Goal: Task Accomplishment & Management: Use online tool/utility

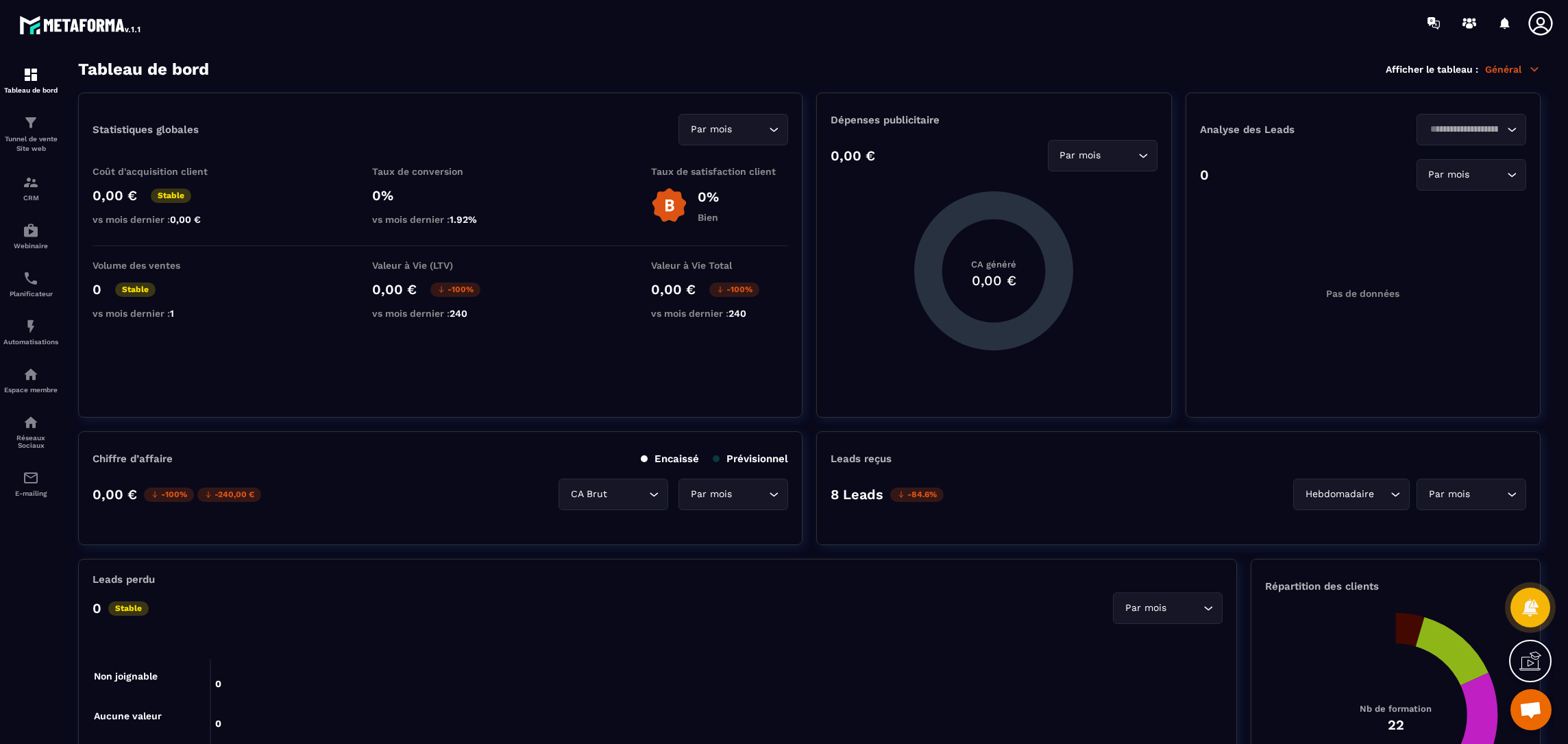
scroll to position [346, 0]
drag, startPoint x: 0, startPoint y: 0, endPoint x: 48, endPoint y: 146, distance: 153.7
click at [48, 147] on p "Tunnel de vente Site web" at bounding box center [31, 144] width 55 height 19
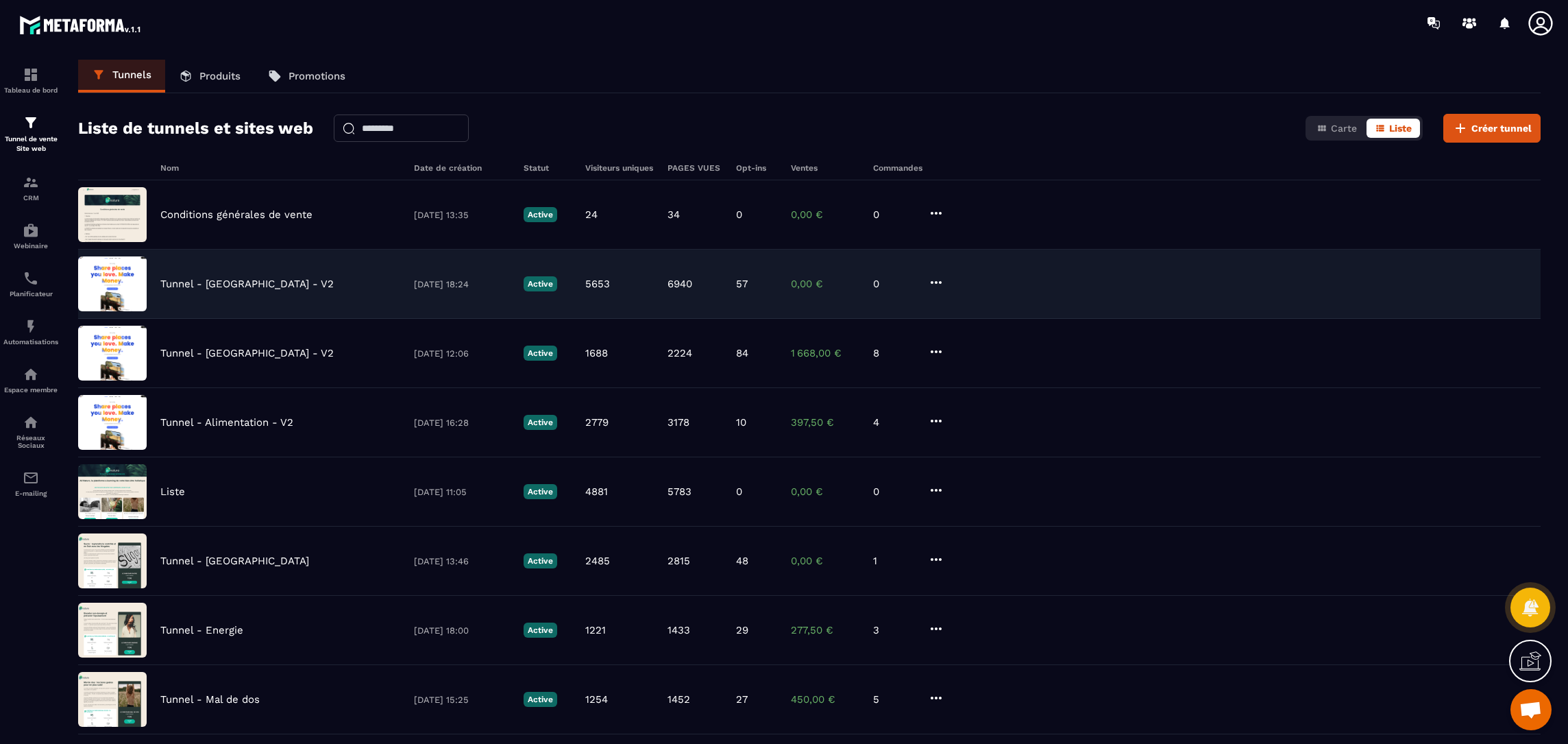
click at [257, 277] on div "Tunnel - [GEOGRAPHIC_DATA] - V2 [DATE] 18:24 Active 5653 6940 57 0,00 € 0" at bounding box center [810, 284] width 1463 height 70
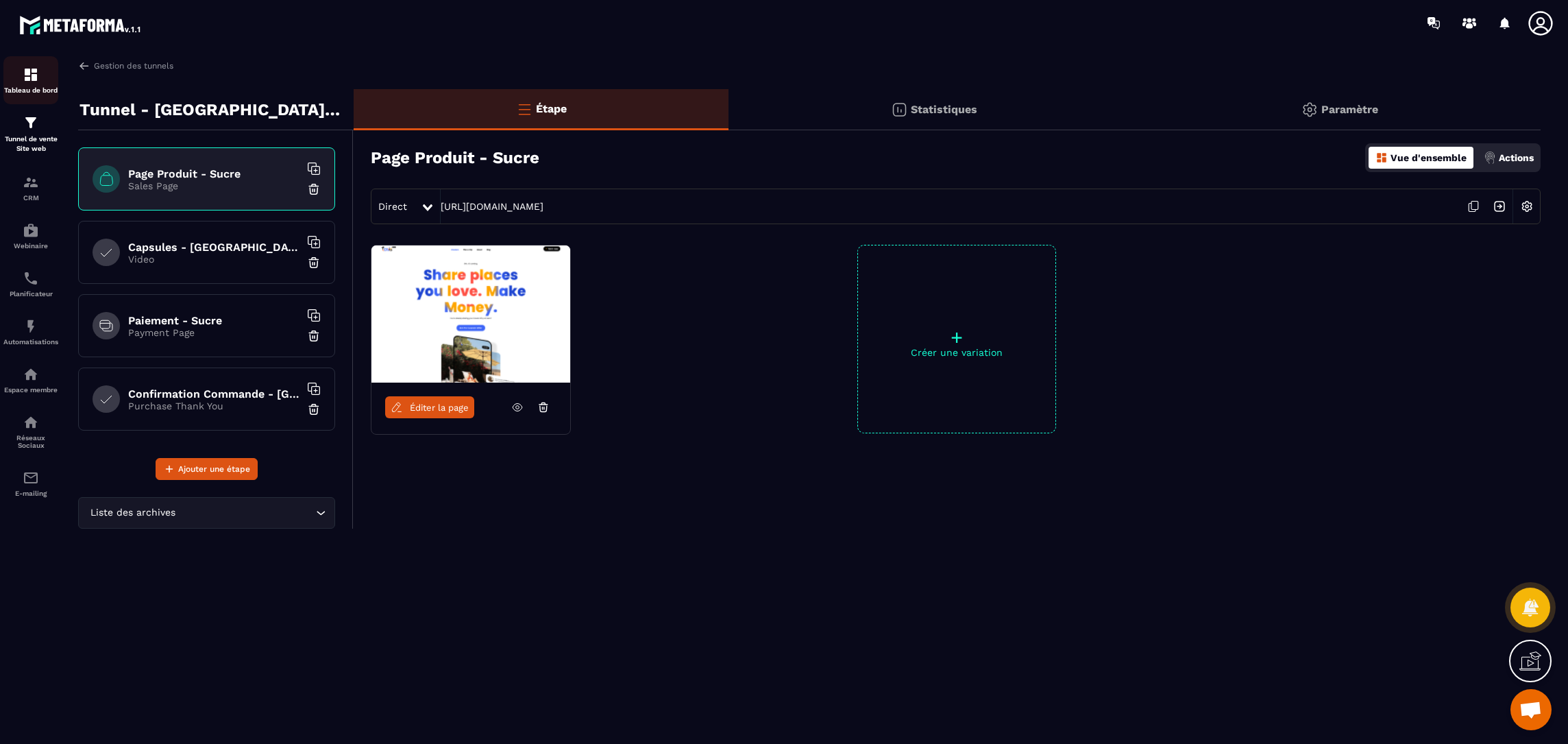
click at [28, 94] on link "Tableau de bord" at bounding box center [31, 81] width 55 height 48
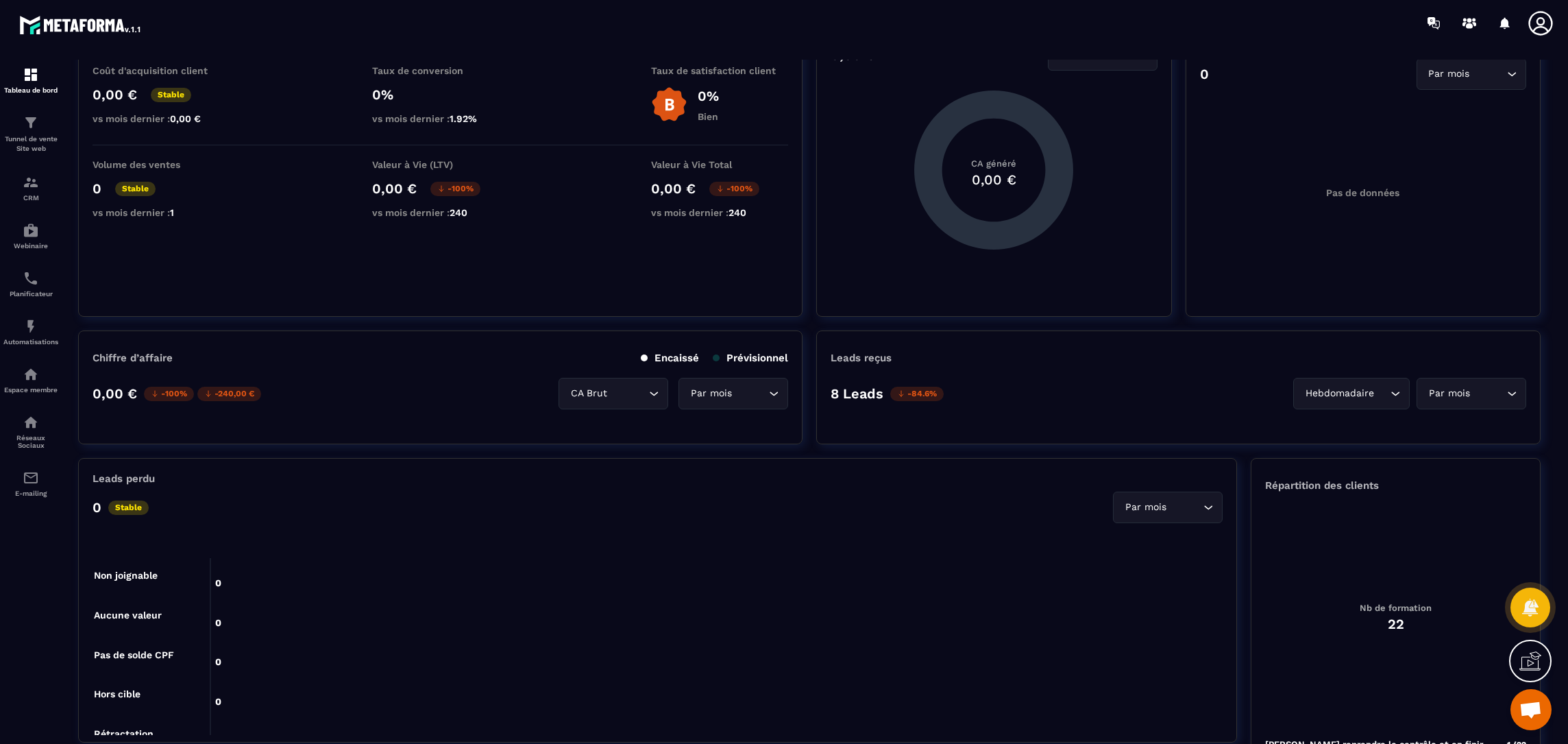
scroll to position [137, 0]
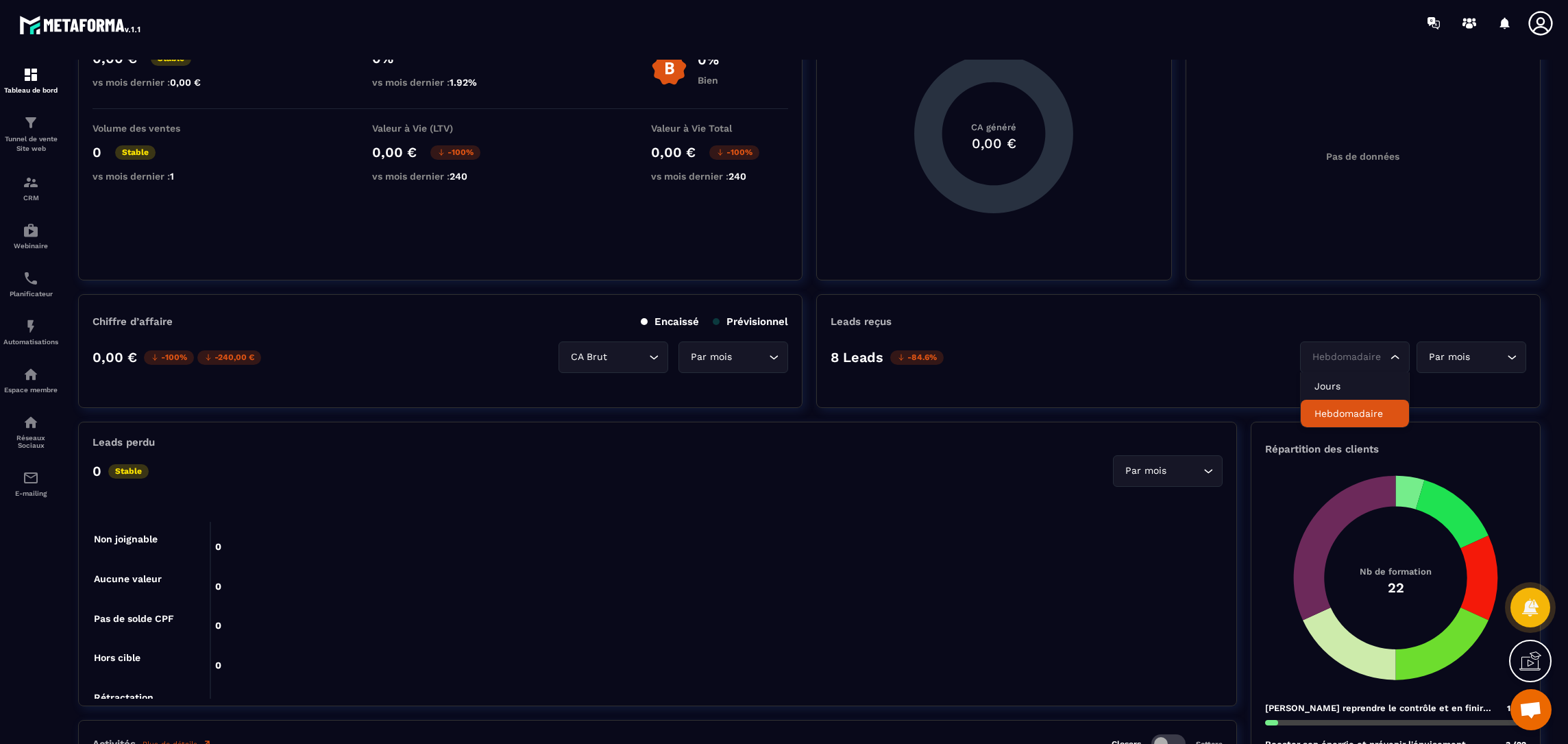
click at [1373, 361] on div "Hebdomadaire" at bounding box center [1348, 357] width 81 height 15
click at [1370, 385] on p "Jours" at bounding box center [1355, 386] width 81 height 14
click at [1459, 352] on div "Par mois" at bounding box center [1465, 357] width 81 height 15
click at [1451, 408] on p "Année" at bounding box center [1472, 414] width 81 height 14
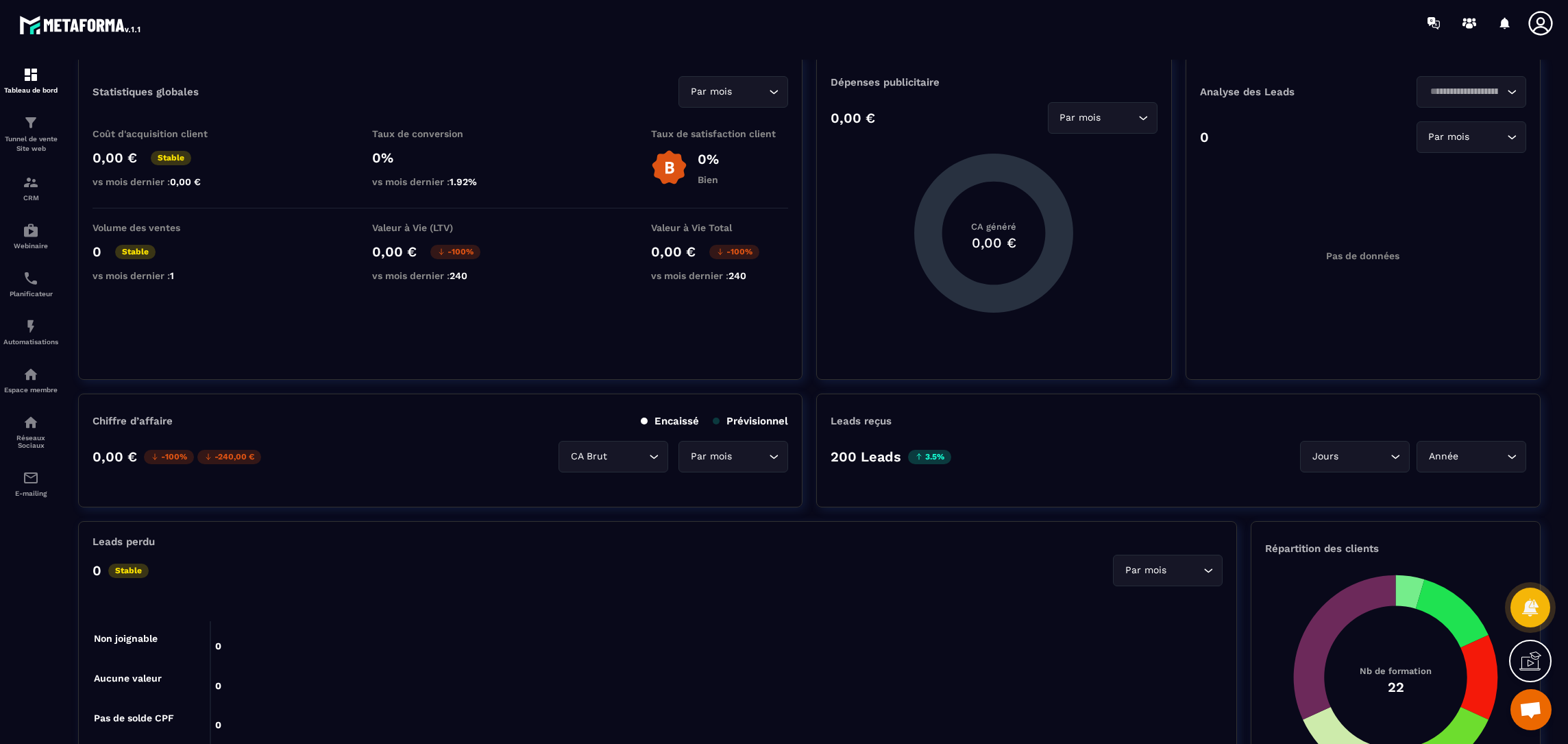
scroll to position [0, 0]
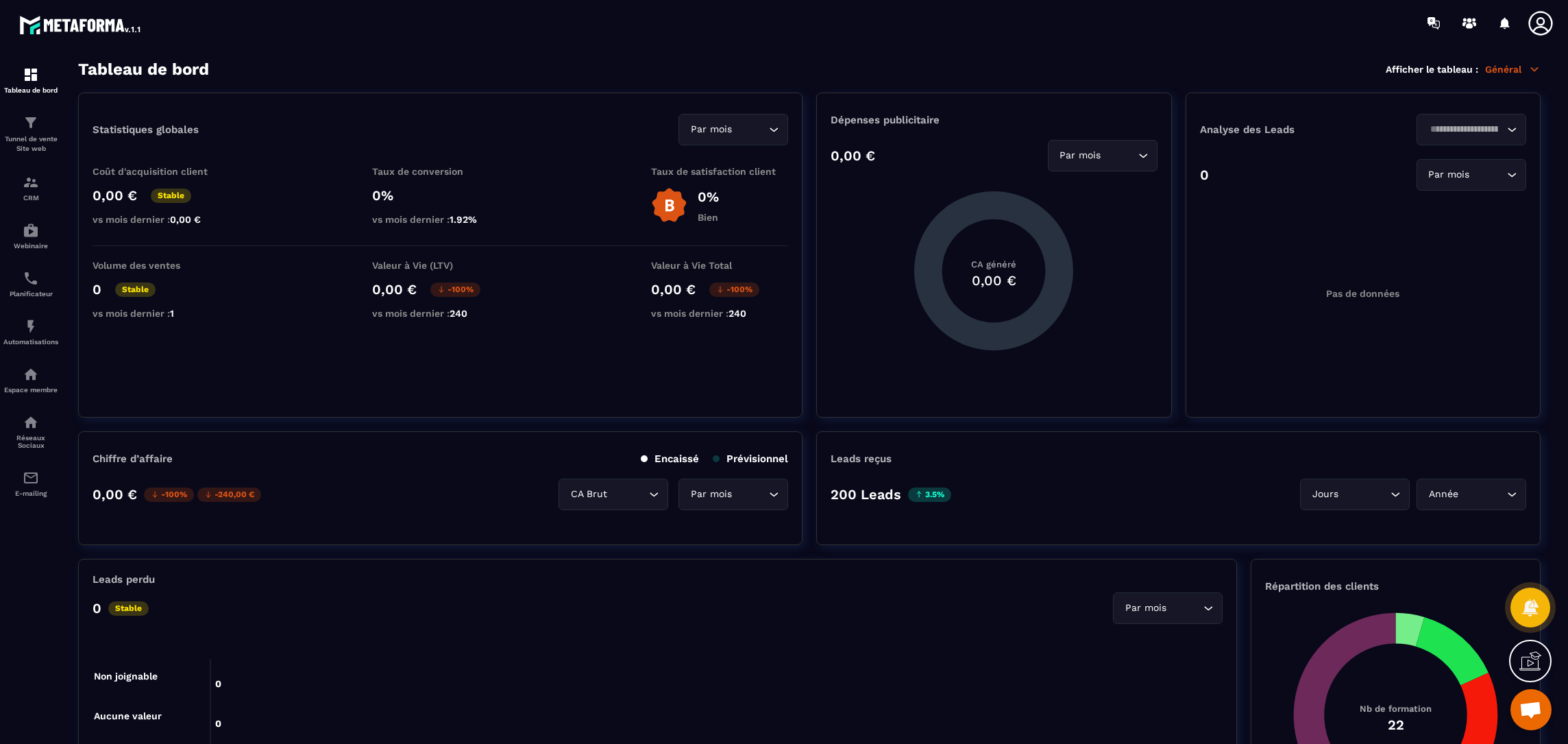
drag, startPoint x: 1246, startPoint y: 586, endPoint x: 1203, endPoint y: 375, distance: 215.3
click at [28, 84] on div "Tableau de bord" at bounding box center [31, 81] width 55 height 28
click at [28, 136] on p "Tunnel de vente Site web" at bounding box center [31, 144] width 55 height 19
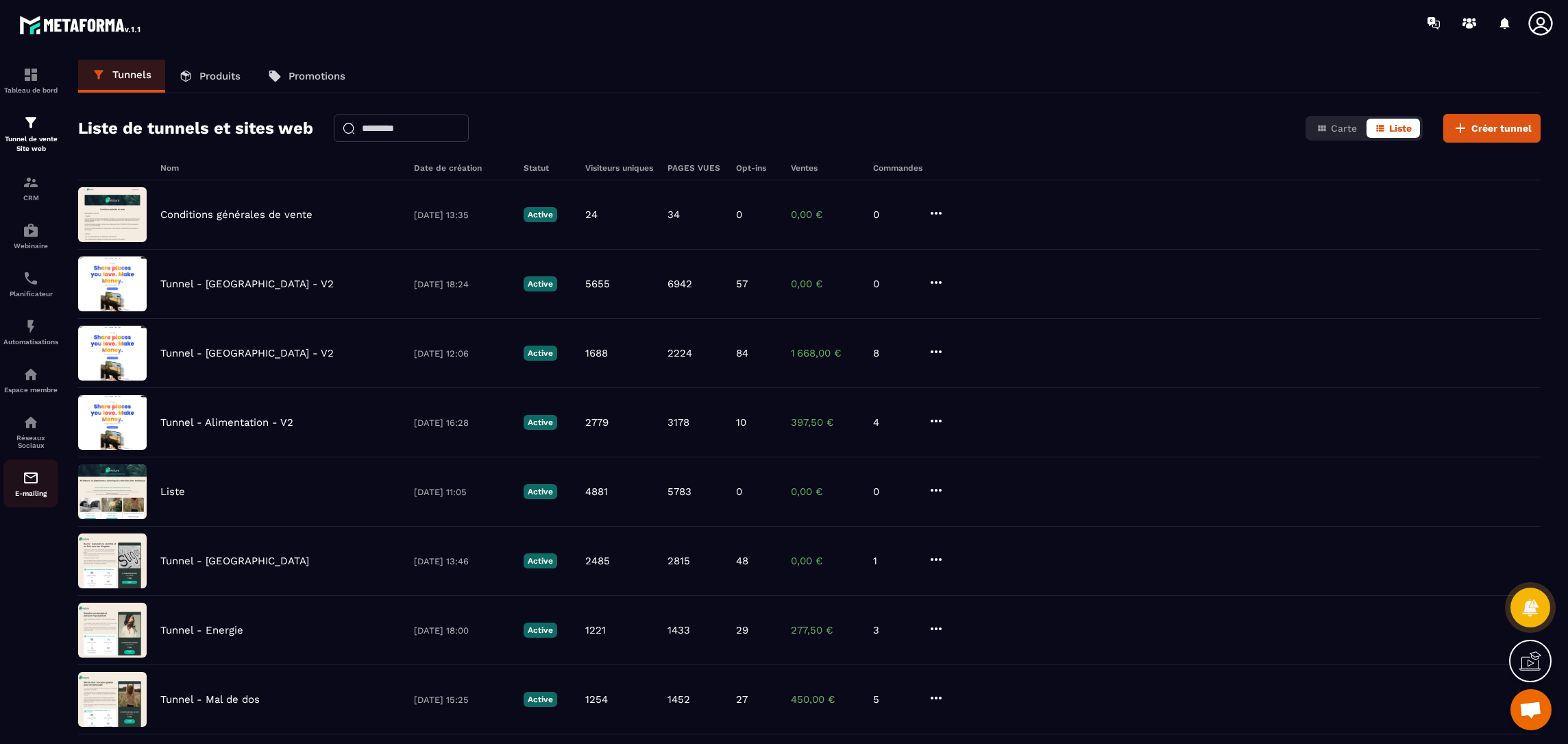
click at [21, 478] on div "E-mailing" at bounding box center [31, 483] width 55 height 28
